Goal: Transaction & Acquisition: Download file/media

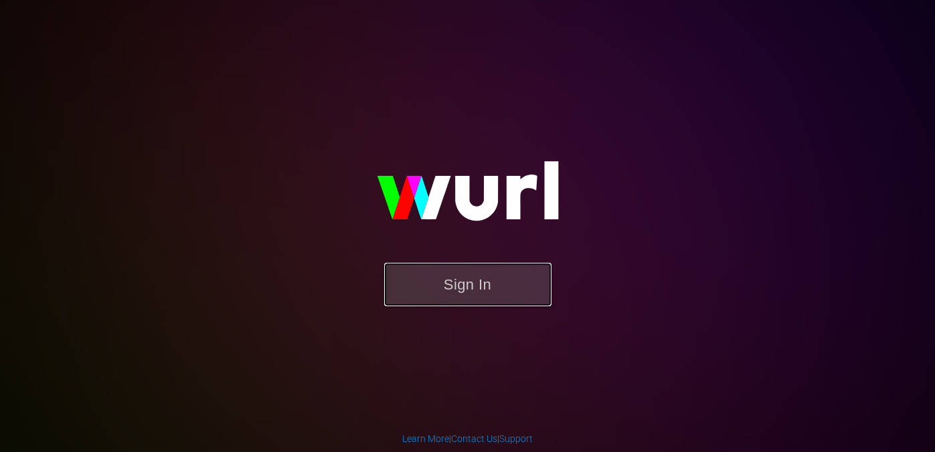
click at [444, 297] on button "Sign In" at bounding box center [467, 284] width 167 height 43
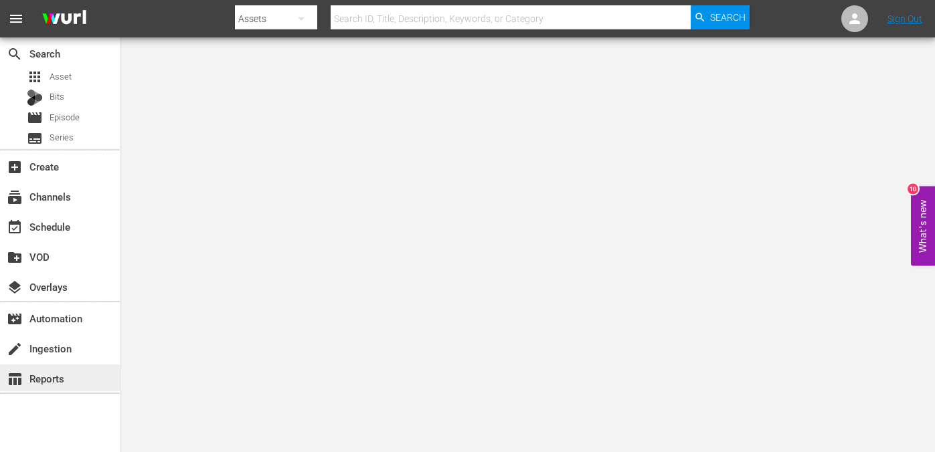
click at [53, 377] on div "table_chart Reports" at bounding box center [37, 377] width 75 height 12
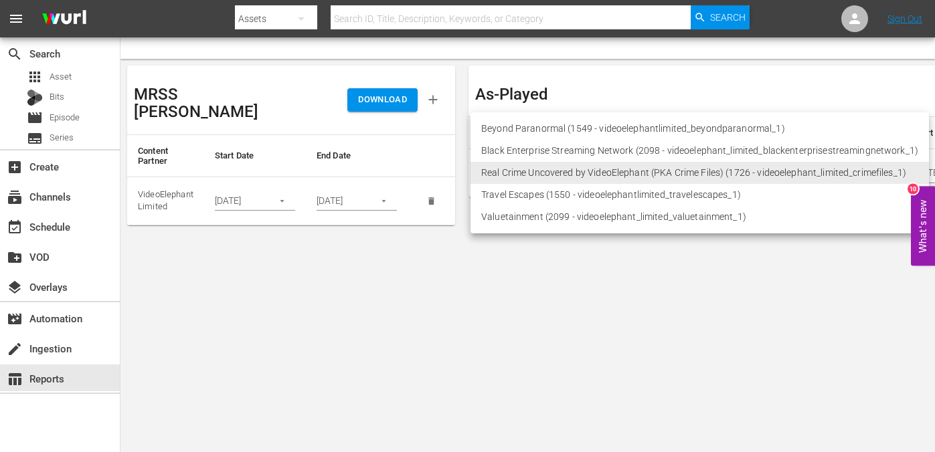
click at [515, 171] on body "menu Search By Assets Search ID, Title, Description, Keywords, or Category Sear…" at bounding box center [467, 226] width 935 height 452
click at [489, 166] on li "Real Crime Uncovered by VideoElephant (PKA Crime Files) (1726 - videoelephant_l…" at bounding box center [699, 173] width 458 height 22
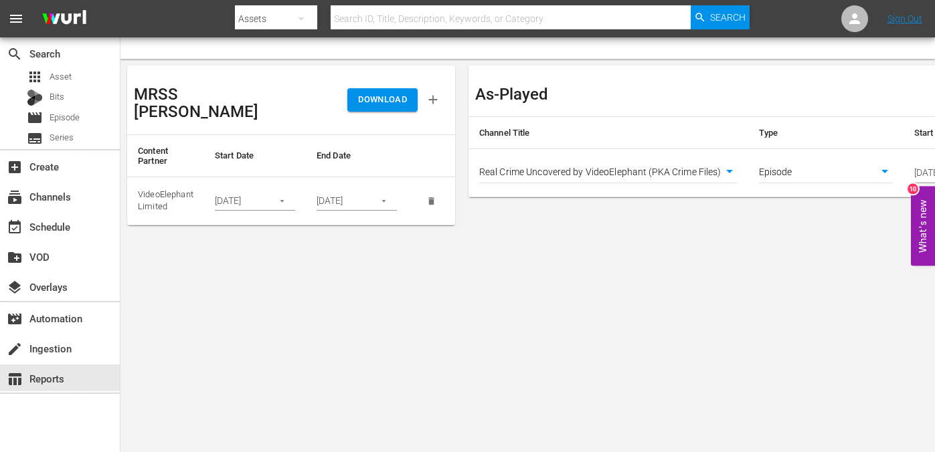
click at [233, 191] on input "[DATE]" at bounding box center [239, 201] width 49 height 20
click at [272, 188] on button "button" at bounding box center [282, 201] width 26 height 26
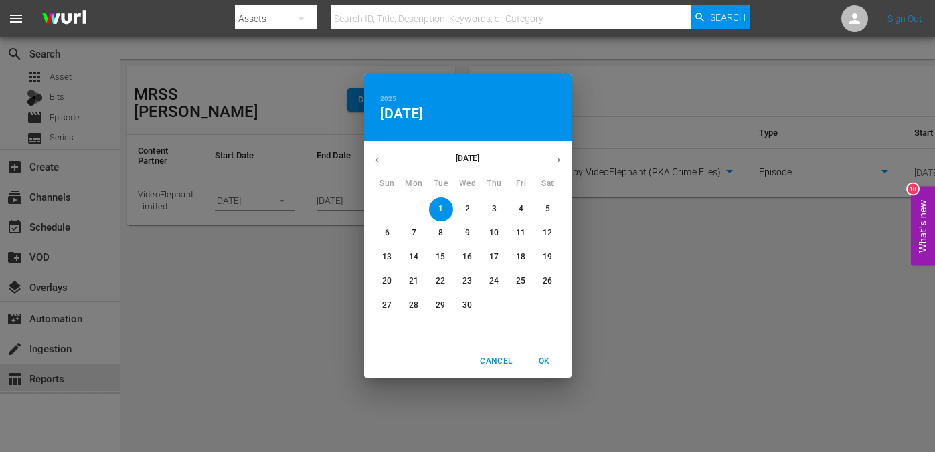
click at [379, 157] on icon "button" at bounding box center [377, 160] width 10 height 10
click at [555, 158] on icon "button" at bounding box center [558, 160] width 10 height 10
click at [385, 209] on p "1" at bounding box center [387, 208] width 5 height 11
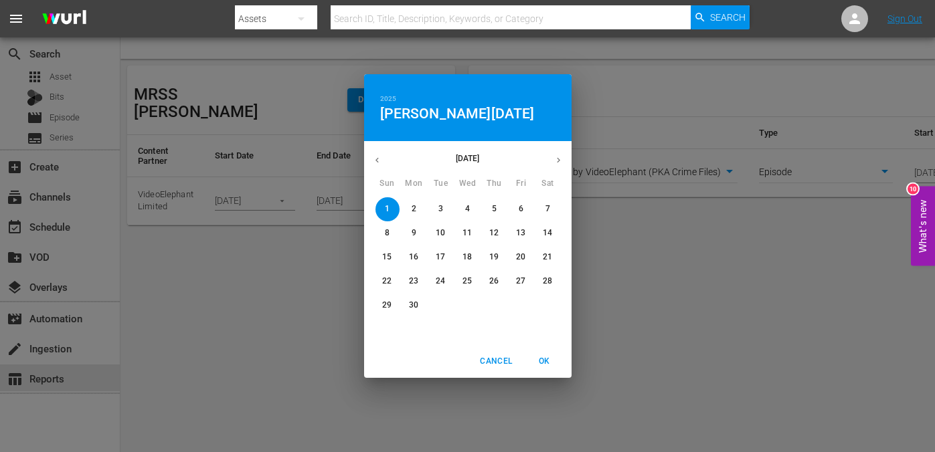
click at [558, 165] on icon "button" at bounding box center [558, 160] width 10 height 10
click at [433, 209] on span "1" at bounding box center [441, 208] width 24 height 11
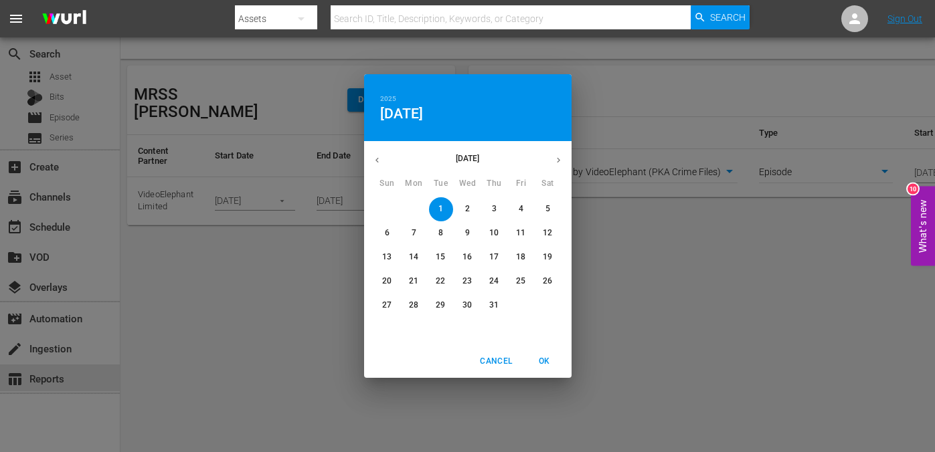
click at [543, 361] on span "OK" at bounding box center [544, 362] width 32 height 14
type input "07/01/2025"
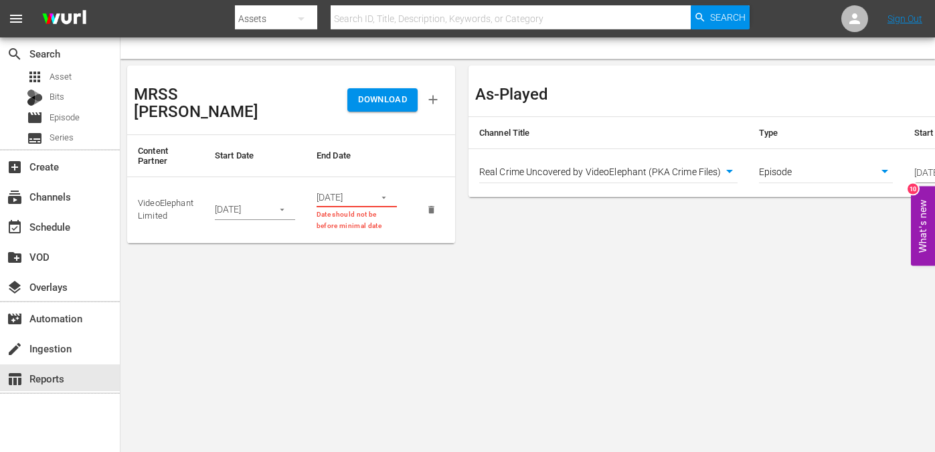
click at [352, 188] on input "04/30/2025" at bounding box center [340, 198] width 49 height 20
click at [379, 193] on icon "button" at bounding box center [384, 198] width 10 height 10
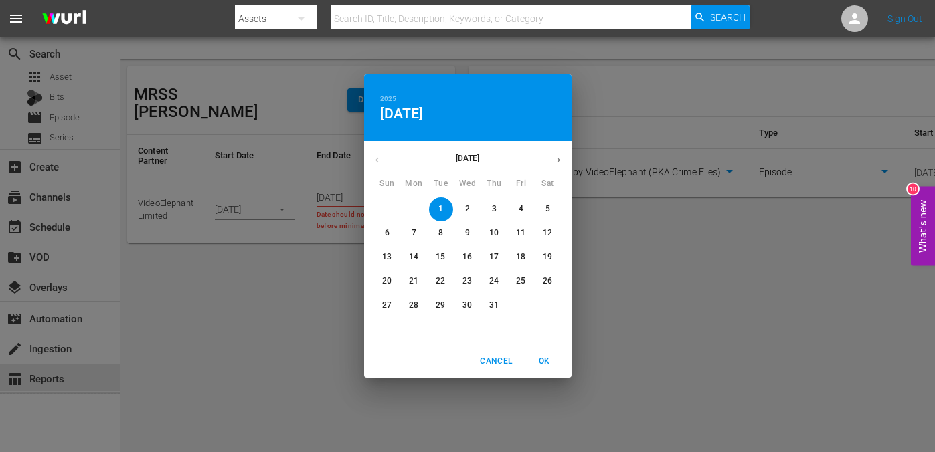
click at [492, 303] on p "31" at bounding box center [493, 305] width 9 height 11
click at [539, 364] on span "OK" at bounding box center [544, 362] width 32 height 14
type input "07/31/2025"
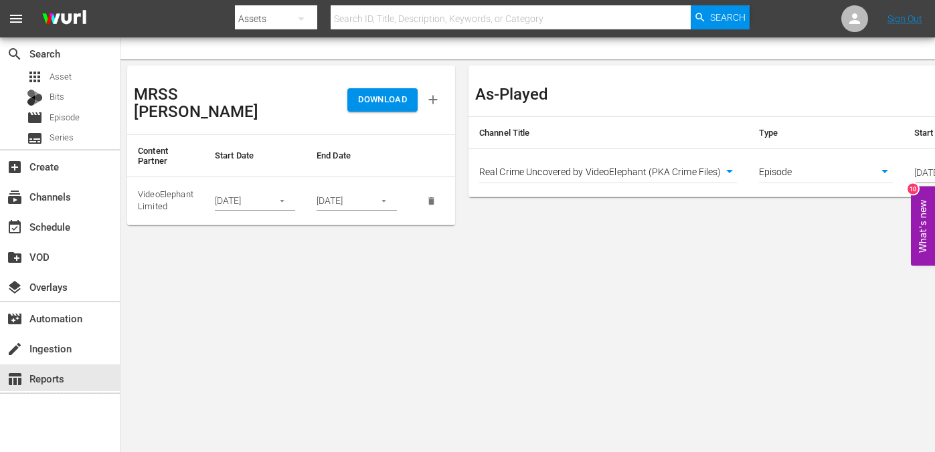
click at [826, 161] on td "Episode episode" at bounding box center [825, 173] width 155 height 48
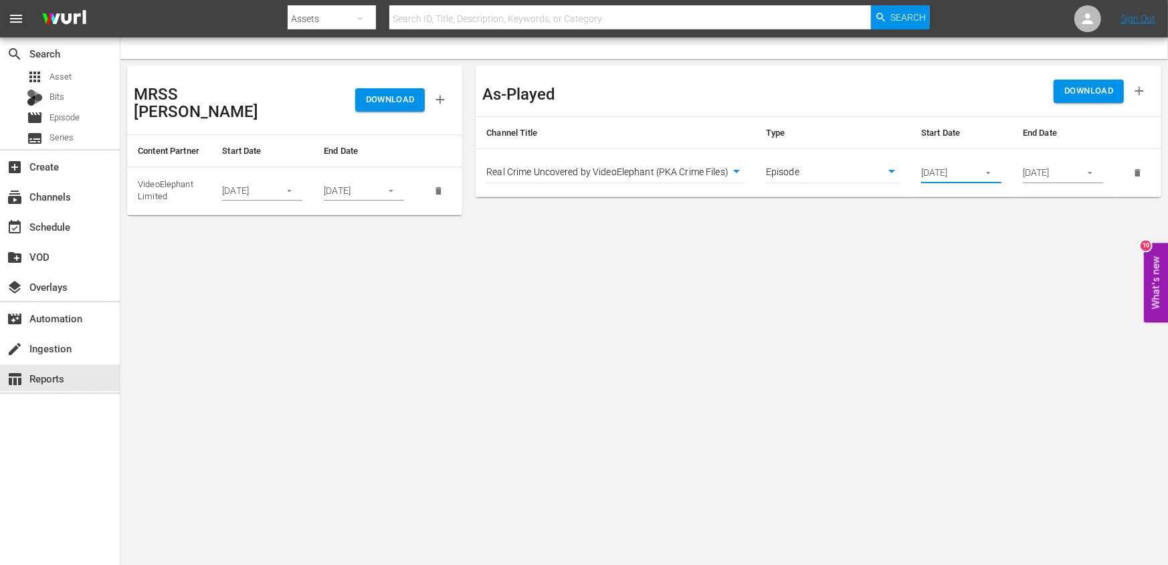
click at [934, 167] on input "06/01/2025" at bounding box center [945, 173] width 49 height 20
click at [934, 181] on input "06/01/2025" at bounding box center [945, 173] width 49 height 20
click at [934, 173] on button "button" at bounding box center [988, 173] width 26 height 26
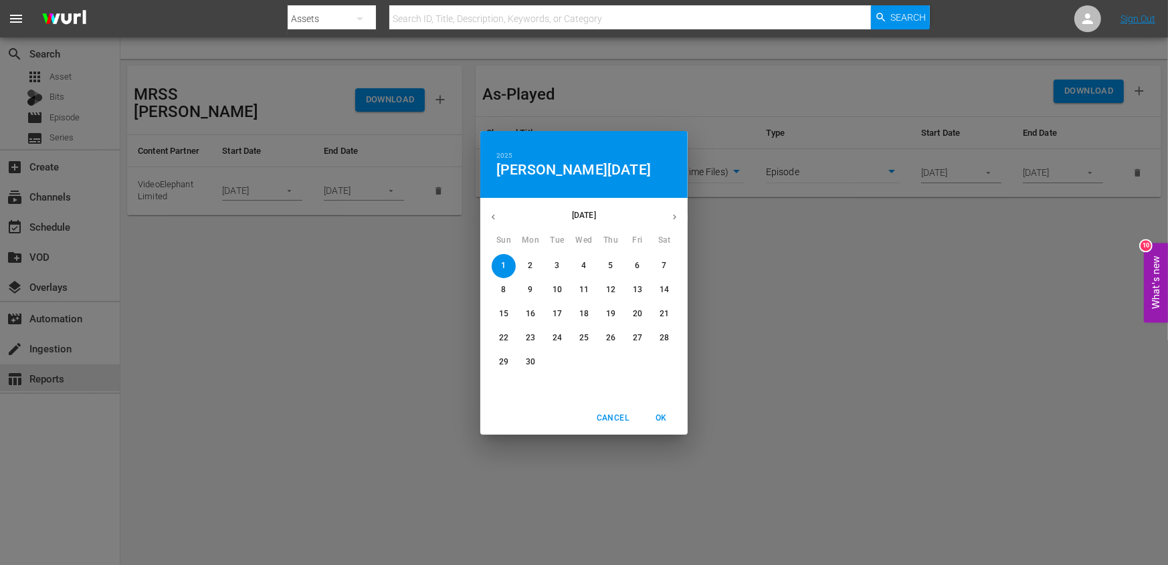
click at [658, 220] on p "June 2025" at bounding box center [583, 215] width 155 height 12
click at [670, 220] on icon "button" at bounding box center [675, 217] width 10 height 10
click at [559, 268] on p "1" at bounding box center [557, 265] width 5 height 11
click at [663, 417] on span "OK" at bounding box center [661, 418] width 32 height 14
type input "07/01/2025"
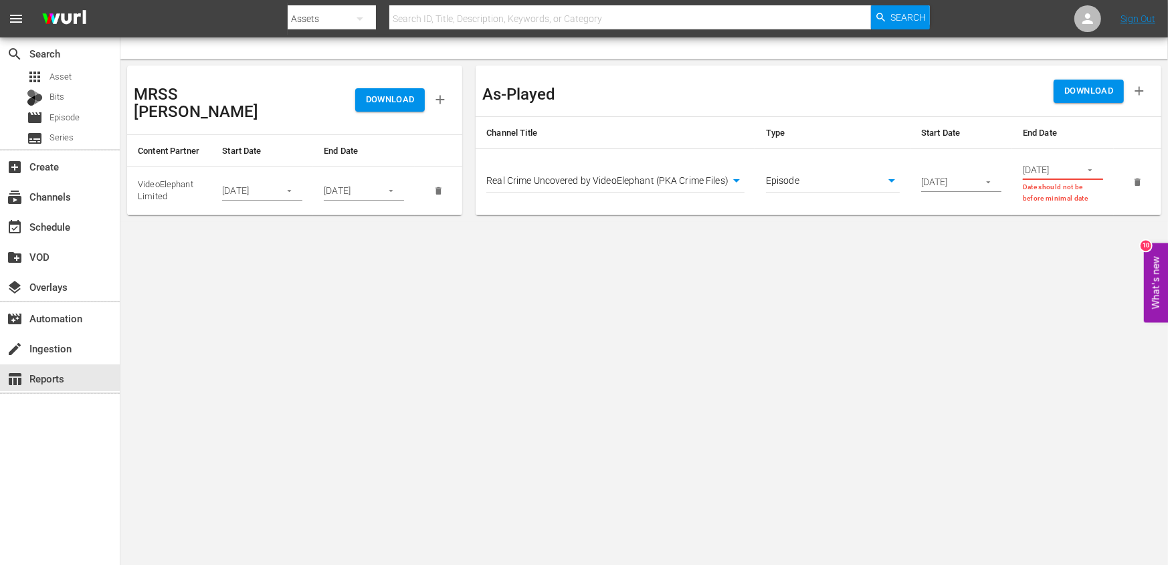
click at [934, 165] on input "06/30/2025" at bounding box center [1047, 170] width 49 height 20
click at [934, 170] on icon "button" at bounding box center [1090, 170] width 10 height 10
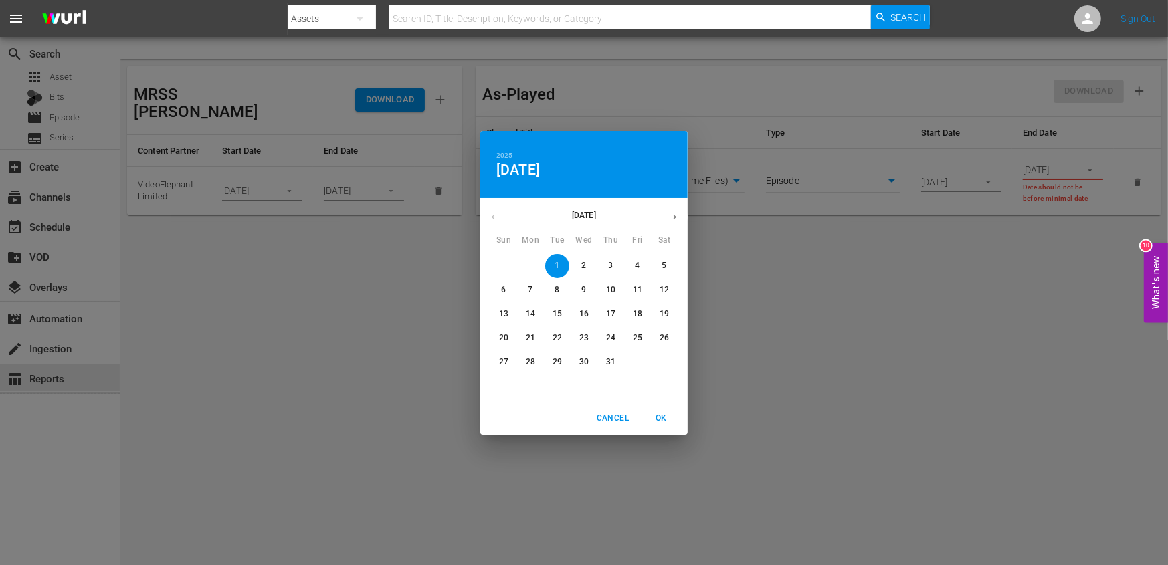
click at [611, 367] on p "31" at bounding box center [610, 362] width 9 height 11
click at [664, 423] on span "OK" at bounding box center [661, 418] width 32 height 14
type input "07/31/2025"
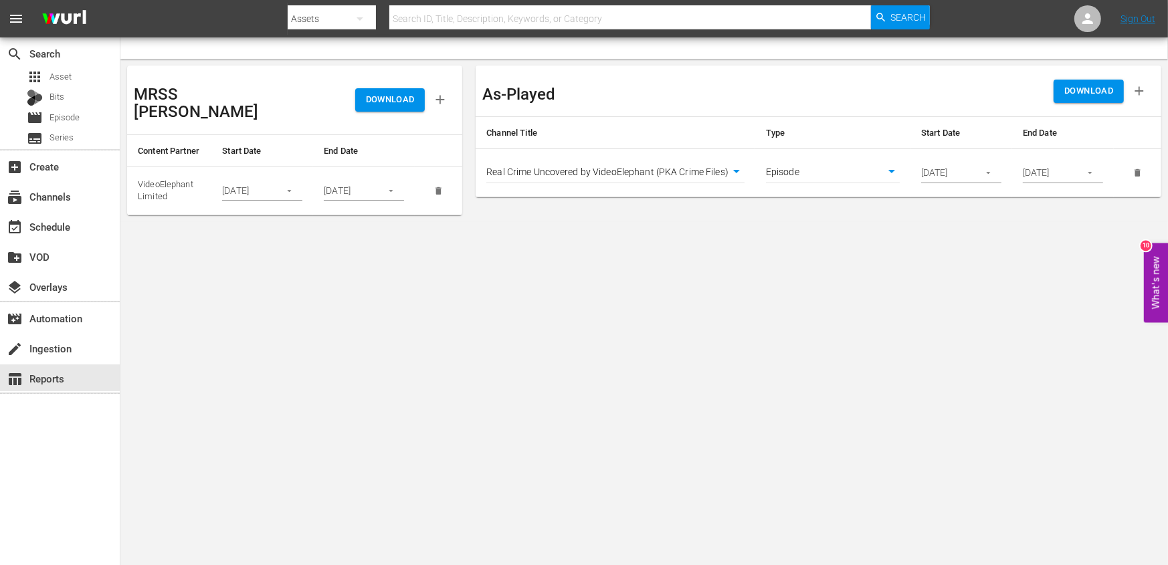
click at [791, 179] on body "menu Search By Assets Search ID, Title, Description, Keywords, or Category Sear…" at bounding box center [584, 282] width 1168 height 565
click at [810, 153] on li "Asset" at bounding box center [833, 151] width 134 height 22
type input "asset"
click at [934, 87] on span "DOWNLOAD" at bounding box center [1088, 91] width 49 height 15
click at [734, 173] on body "menu Search By Assets Search ID, Title, Description, Keywords, or Category Sear…" at bounding box center [584, 282] width 1168 height 565
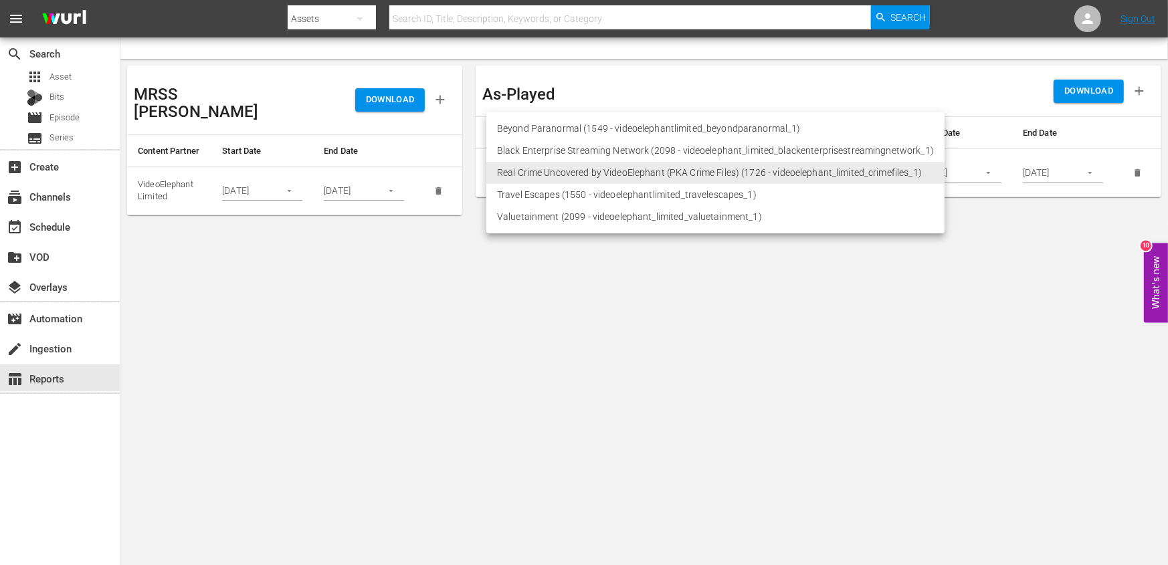
click at [654, 127] on li "Beyond Paranormal (1549 - videoelephantlimited_beyondparanormal_1)" at bounding box center [715, 129] width 458 height 22
type input "1549"
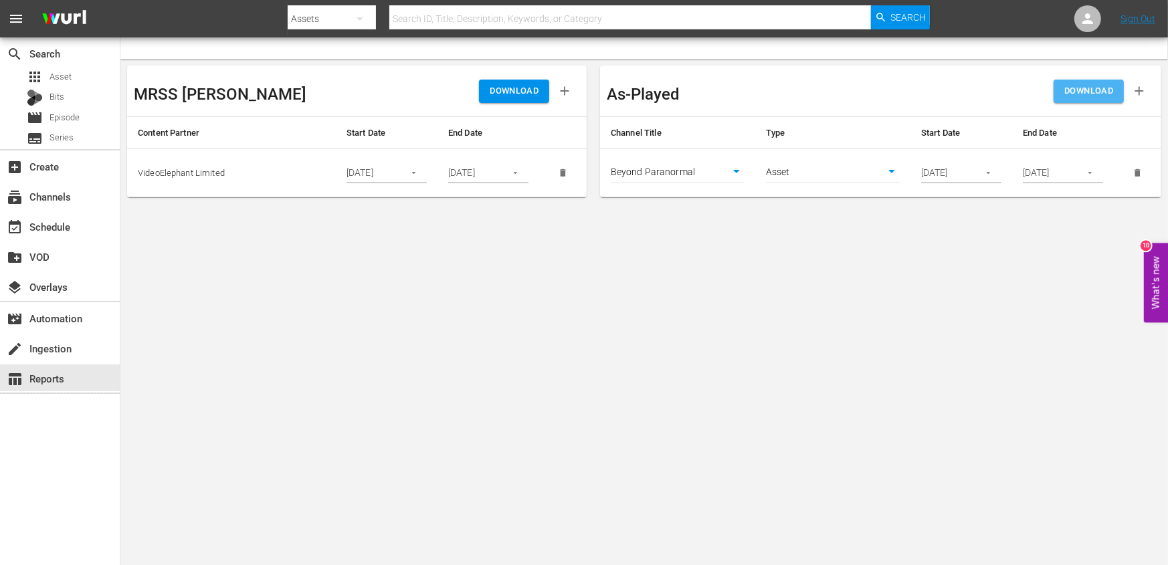
click at [934, 102] on button "DOWNLOAD" at bounding box center [1089, 91] width 70 height 23
click at [808, 168] on body "menu Search By Assets Search ID, Title, Description, Keywords, or Category Sear…" at bounding box center [584, 282] width 1168 height 565
click at [804, 199] on li "Episode" at bounding box center [833, 195] width 134 height 22
type input "episode"
click at [934, 102] on button "DOWNLOAD" at bounding box center [1089, 91] width 70 height 23
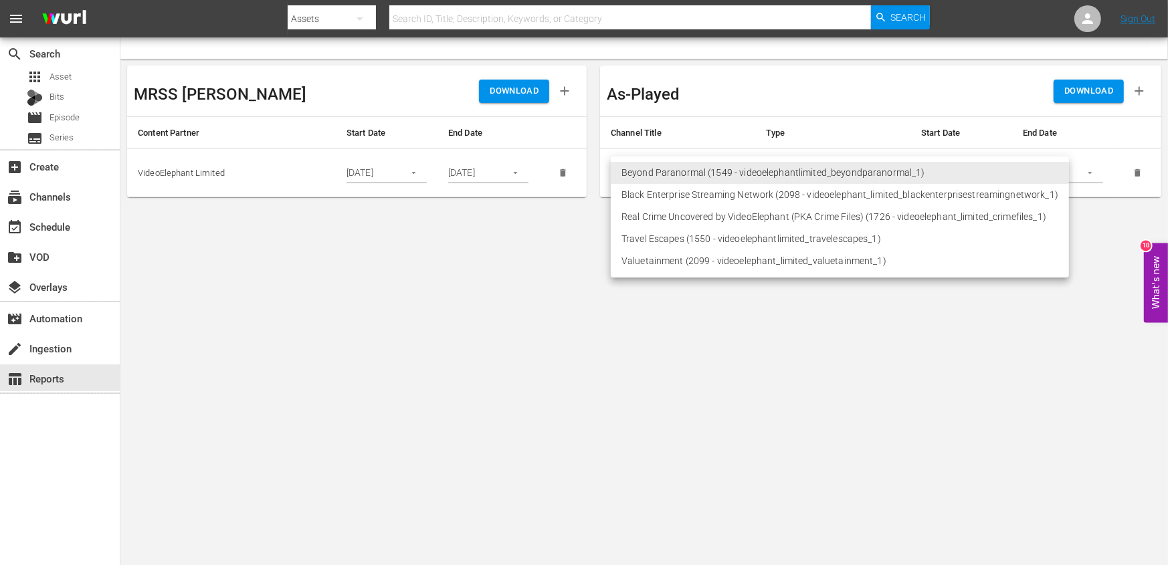
click at [643, 168] on body "menu Search By Assets Search ID, Title, Description, Keywords, or Category Sear…" at bounding box center [584, 282] width 1168 height 565
click at [647, 221] on li "Real Crime Uncovered by VideoElephant (PKA Crime Files) (1726 - videoelephant_l…" at bounding box center [840, 217] width 458 height 22
type input "1726"
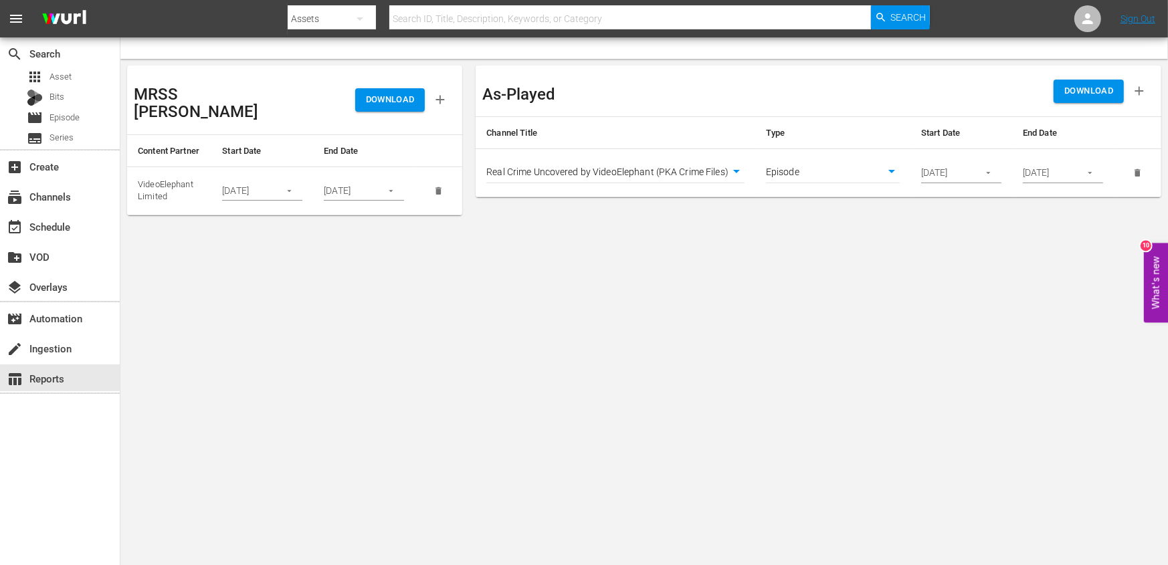
click at [934, 99] on button "DOWNLOAD" at bounding box center [1089, 91] width 70 height 23
